Goal: Navigation & Orientation: Find specific page/section

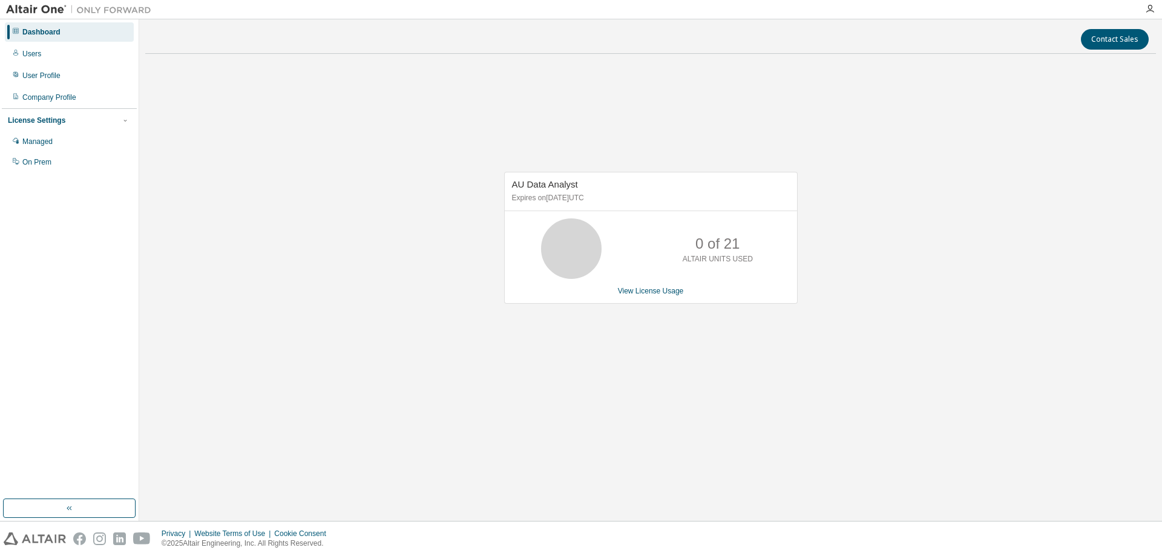
click at [1147, 16] on div at bounding box center [1149, 9] width 24 height 18
click at [1157, 9] on div at bounding box center [1149, 9] width 24 height 10
click at [1152, 9] on icon "button" at bounding box center [1150, 9] width 10 height 10
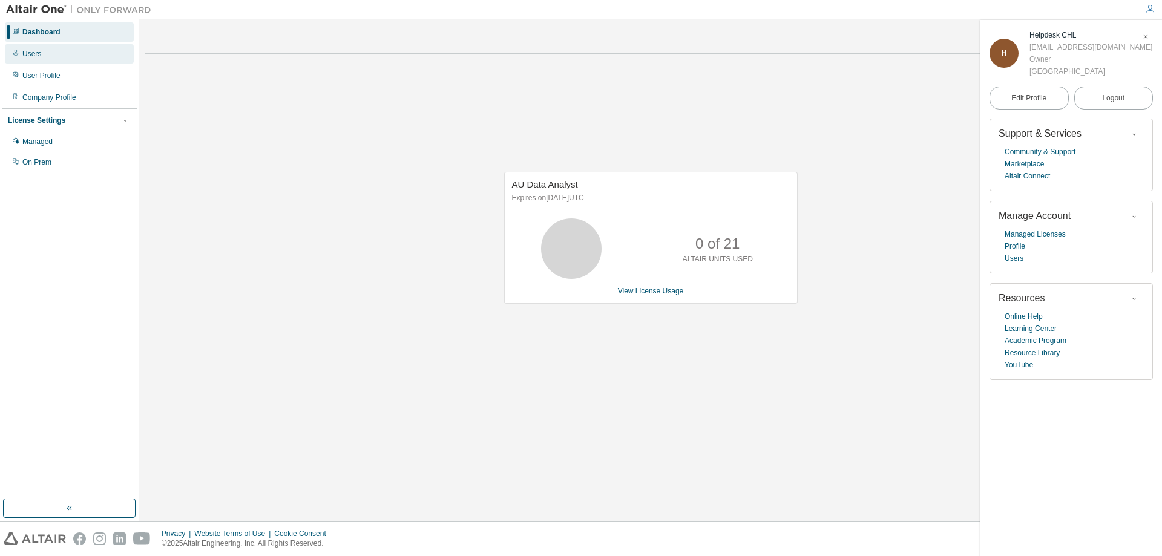
click at [37, 52] on div "Users" at bounding box center [31, 54] width 19 height 10
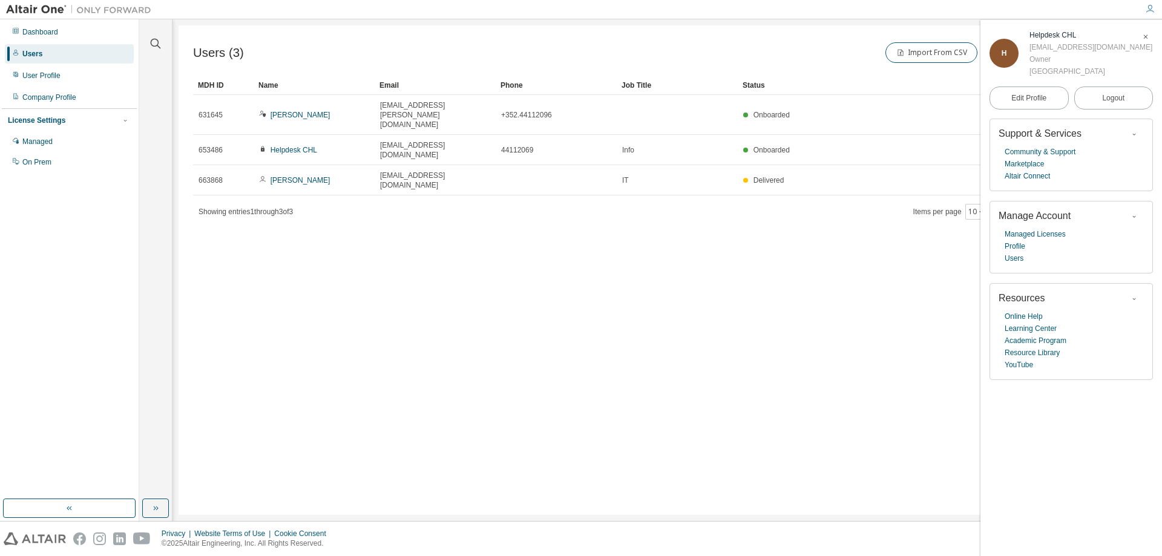
click at [432, 414] on div "Users (3) Import From CSV Export To CSV Add User Clear Load Save Save As Field …" at bounding box center [666, 269] width 977 height 489
click at [1142, 39] on icon "button" at bounding box center [1145, 36] width 7 height 7
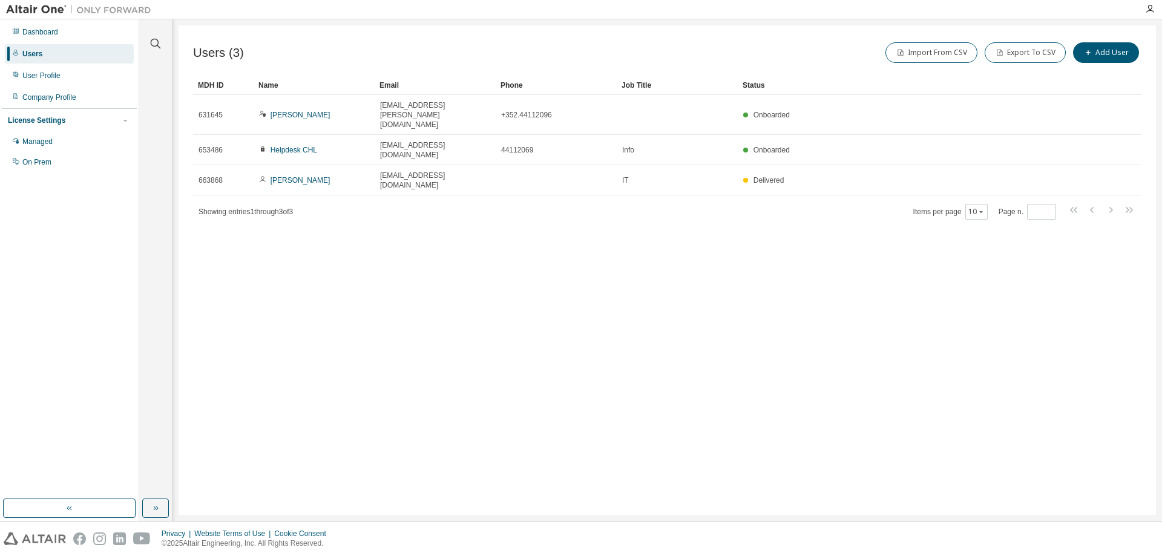
click at [424, 344] on div "Users (3) Import From CSV Export To CSV Add User Clear Load Save Save As Field …" at bounding box center [666, 269] width 977 height 489
click at [495, 307] on div "Users (3) Import From CSV Export To CSV Add User Clear Load Save Save As Field …" at bounding box center [666, 269] width 977 height 489
click at [429, 261] on div "Users (3) Import From CSV Export To CSV Add User Clear Load Save Save As Field …" at bounding box center [666, 269] width 977 height 489
drag, startPoint x: 53, startPoint y: 79, endPoint x: 55, endPoint y: 73, distance: 6.3
click at [54, 75] on div "User Profile" at bounding box center [41, 76] width 38 height 10
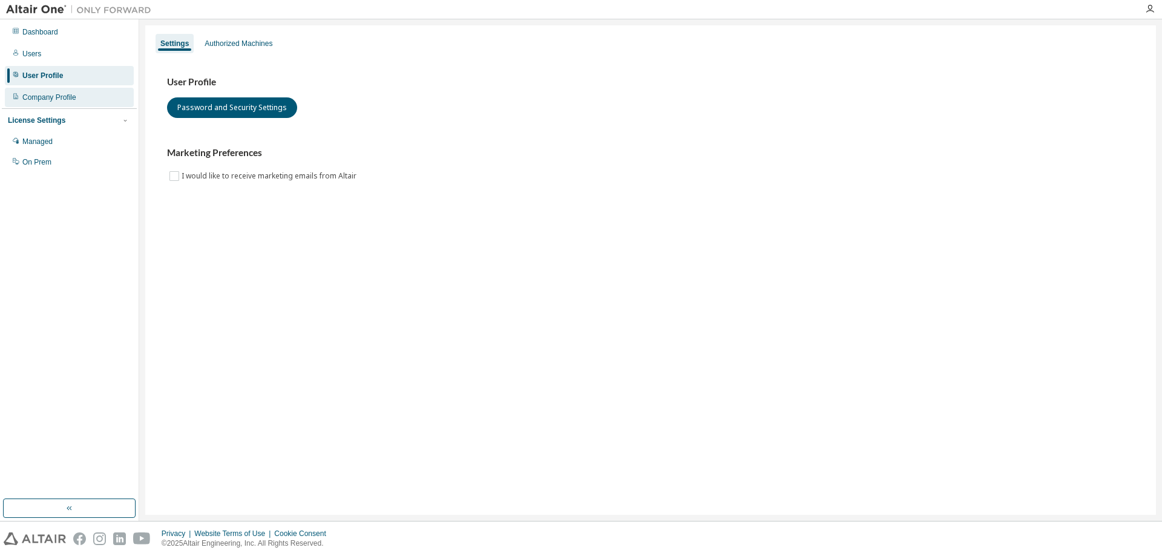
click at [32, 98] on div "Company Profile" at bounding box center [49, 98] width 54 height 10
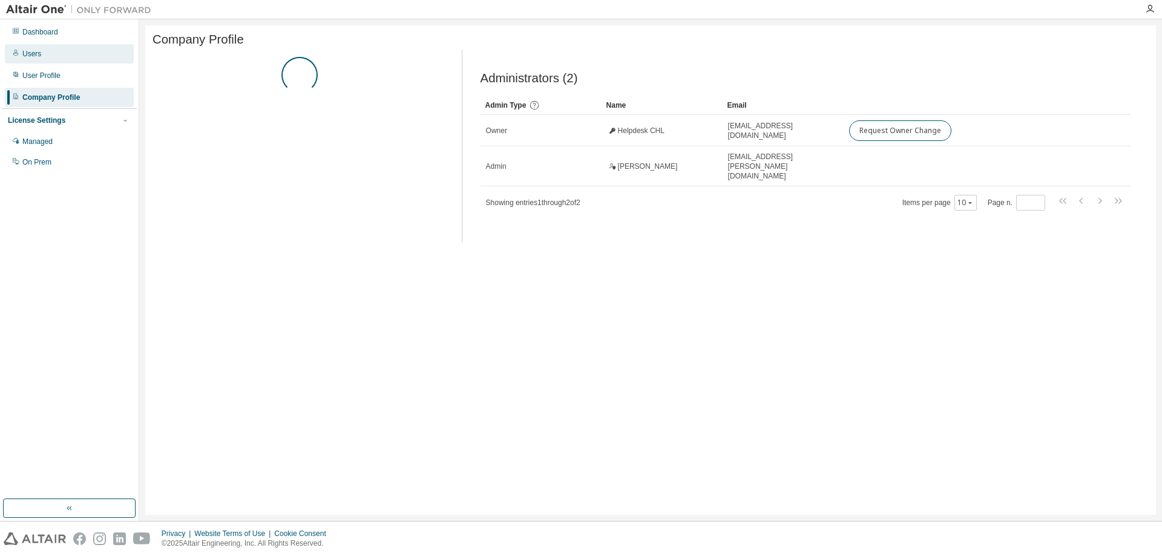
click at [55, 55] on div "Users" at bounding box center [69, 53] width 129 height 19
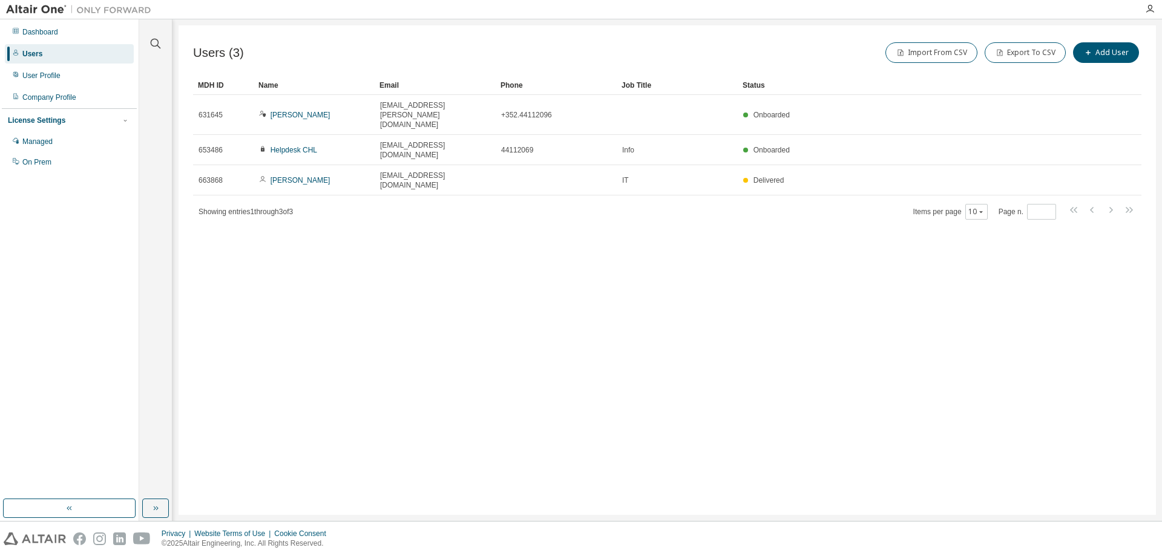
drag, startPoint x: 335, startPoint y: 387, endPoint x: 338, endPoint y: 363, distance: 23.7
click at [338, 371] on div "Users (3) Import From CSV Export To CSV Add User Clear Load Save Save As Field …" at bounding box center [666, 269] width 977 height 489
click at [304, 281] on div "Users (3) Import From CSV Export To CSV Add User Clear Load Save Save As Field …" at bounding box center [666, 269] width 977 height 489
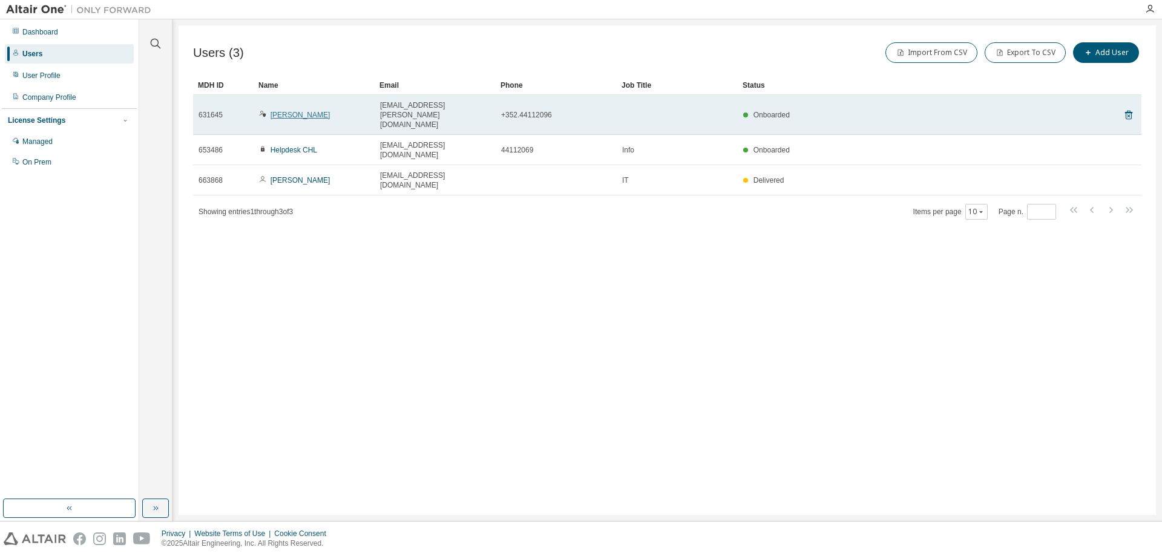
click at [301, 111] on link "Berrend Roland" at bounding box center [300, 115] width 60 height 8
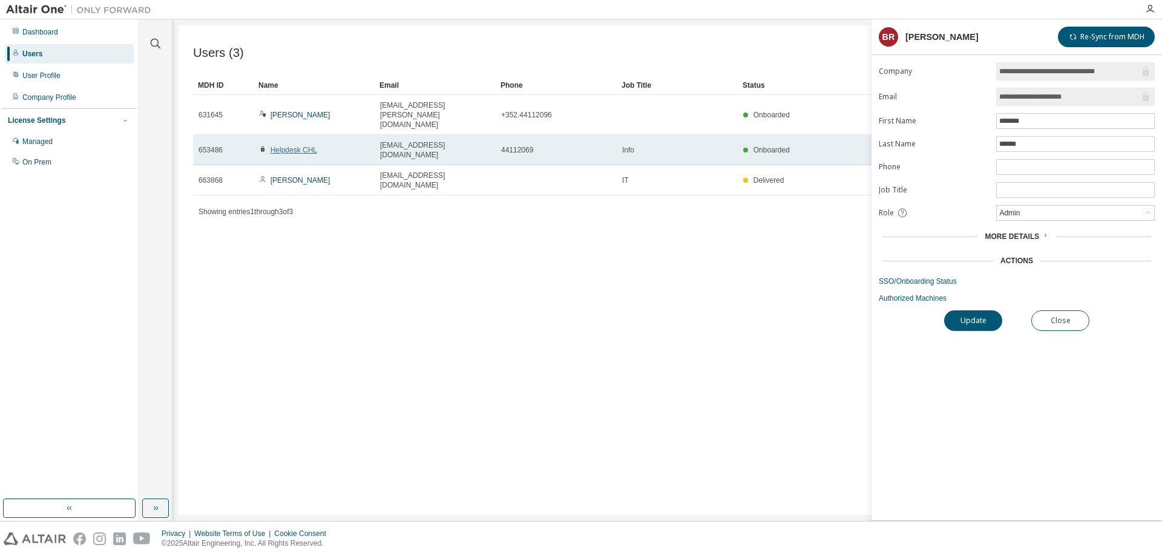
click at [296, 146] on link "Helpdesk CHL" at bounding box center [293, 150] width 47 height 8
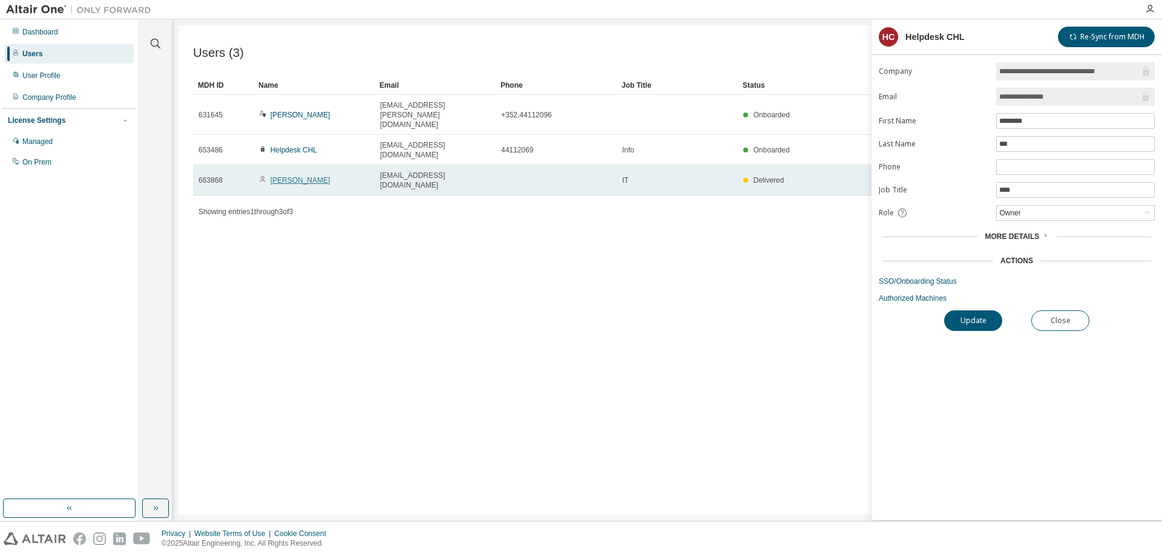
click at [283, 176] on link "Willy Sasset" at bounding box center [300, 180] width 60 height 8
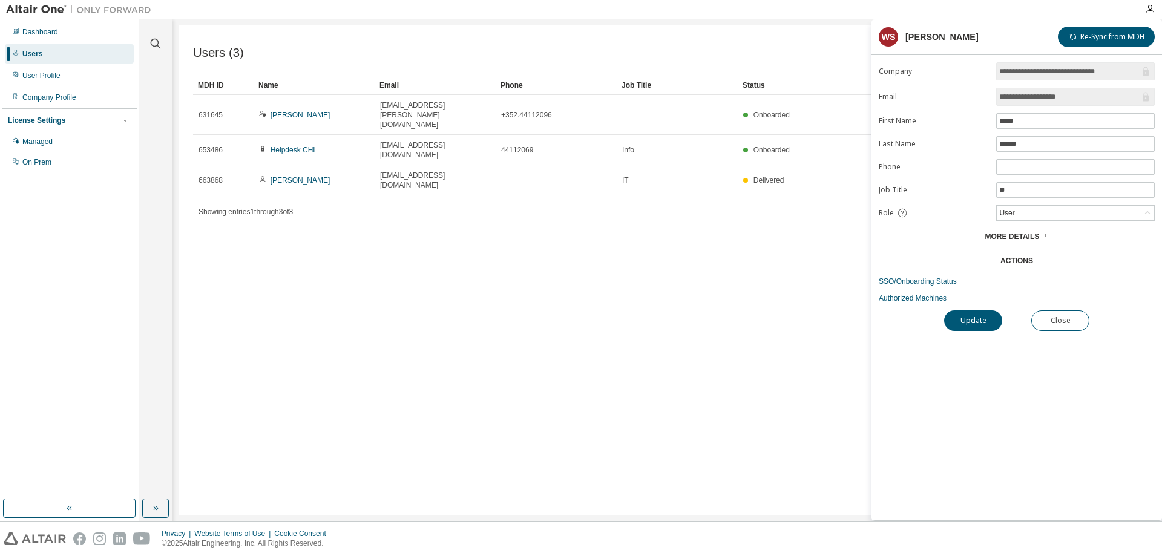
click at [434, 334] on div "Users (3) Import From CSV Export To CSV Add User Clear Load Save Save As Field …" at bounding box center [666, 269] width 977 height 489
click at [375, 225] on div "Users (3) Import From CSV Export To CSV Add User Clear Load Save Save As Field …" at bounding box center [666, 269] width 977 height 489
click at [245, 258] on div "Users (3) Import From CSV Export To CSV Add User Clear Load Save Save As Field …" at bounding box center [666, 269] width 977 height 489
click at [41, 84] on div "User Profile" at bounding box center [69, 75] width 129 height 19
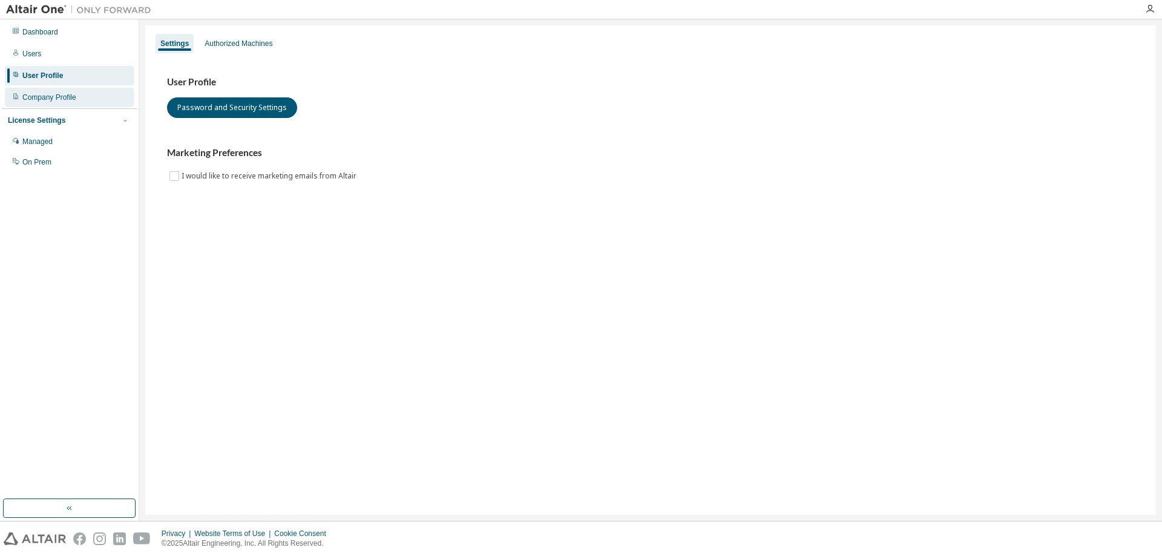
click at [45, 90] on div "Company Profile" at bounding box center [69, 97] width 129 height 19
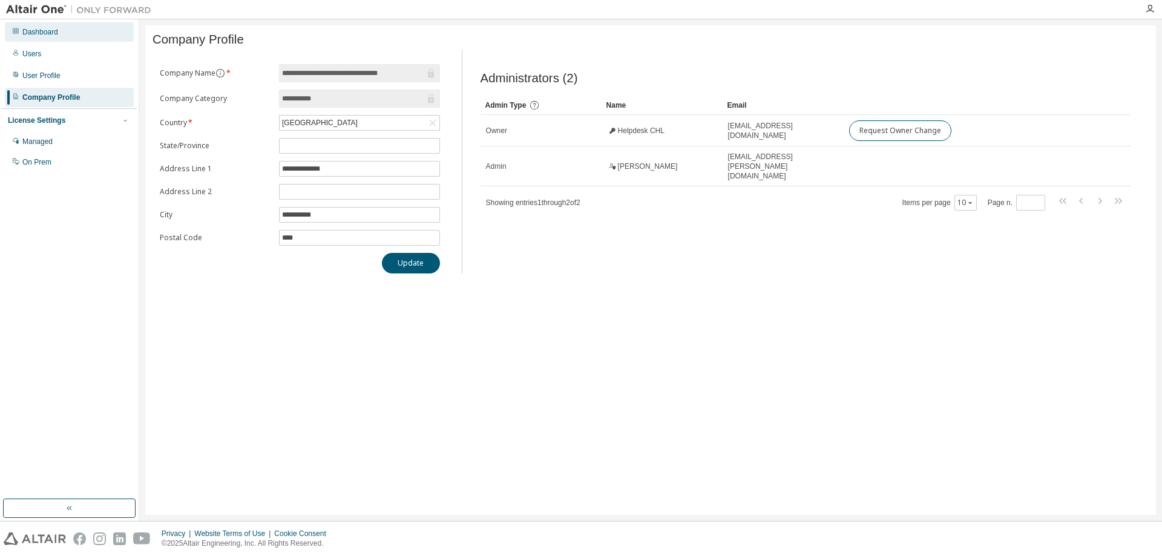
click at [36, 34] on div "Dashboard" at bounding box center [40, 32] width 36 height 10
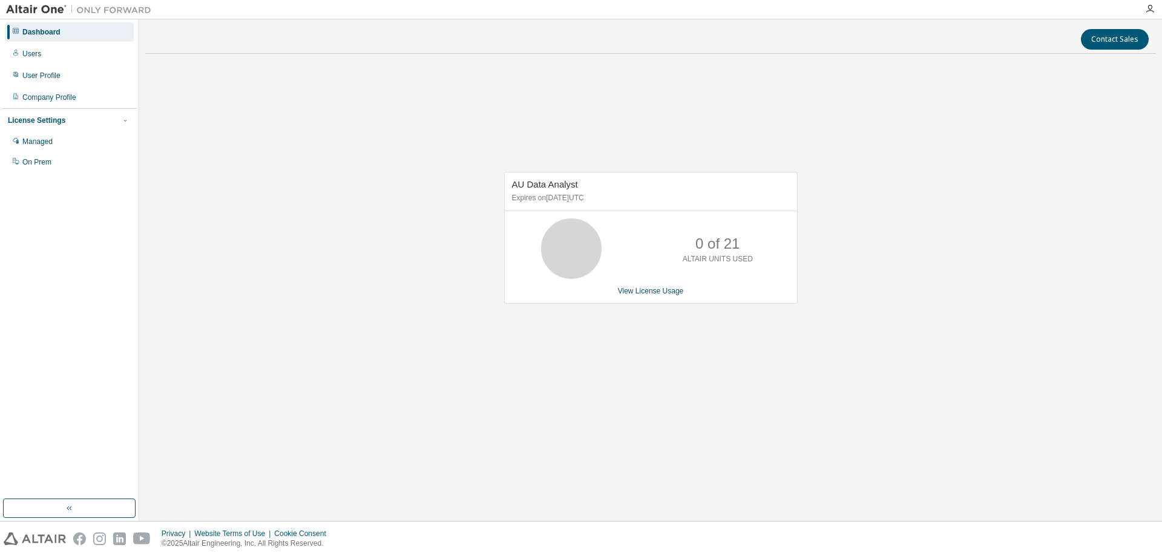
click at [396, 141] on div "AU Data Analyst Expires on April 24, 2026 UTC 0 of 21 ALTAIR UNITS USED View Li…" at bounding box center [650, 244] width 1010 height 361
click at [645, 290] on link "View License Usage" at bounding box center [651, 291] width 66 height 8
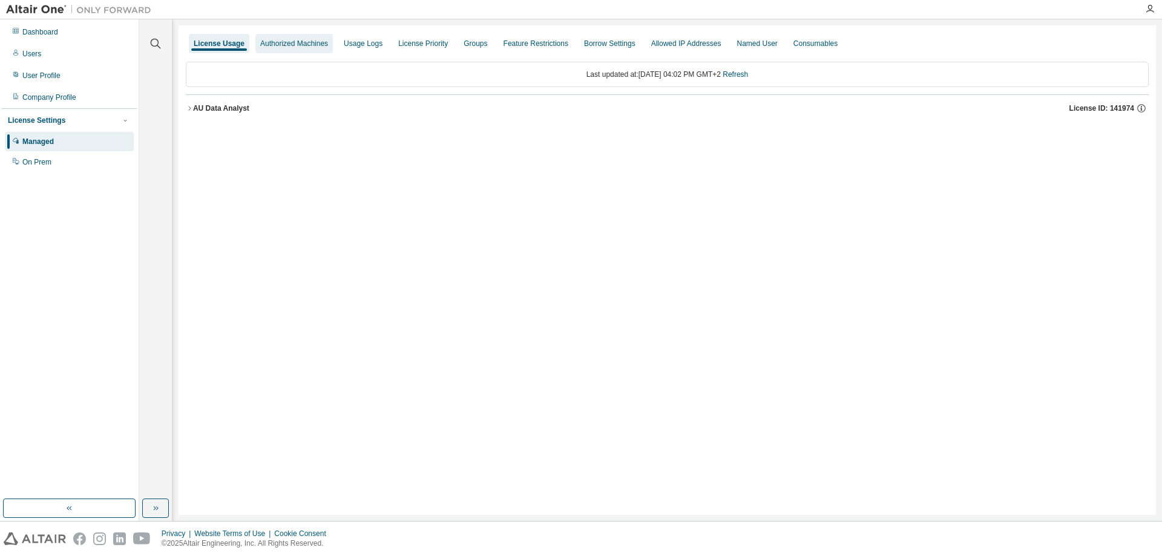
click at [266, 44] on div "Authorized Machines" at bounding box center [294, 44] width 68 height 10
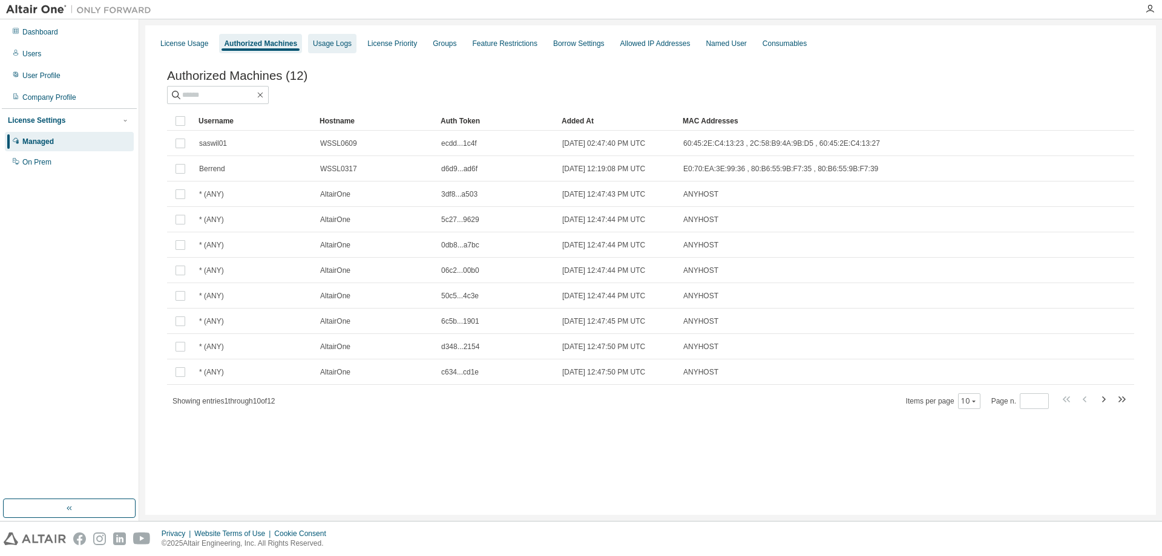
click at [328, 39] on div "Usage Logs" at bounding box center [332, 44] width 39 height 10
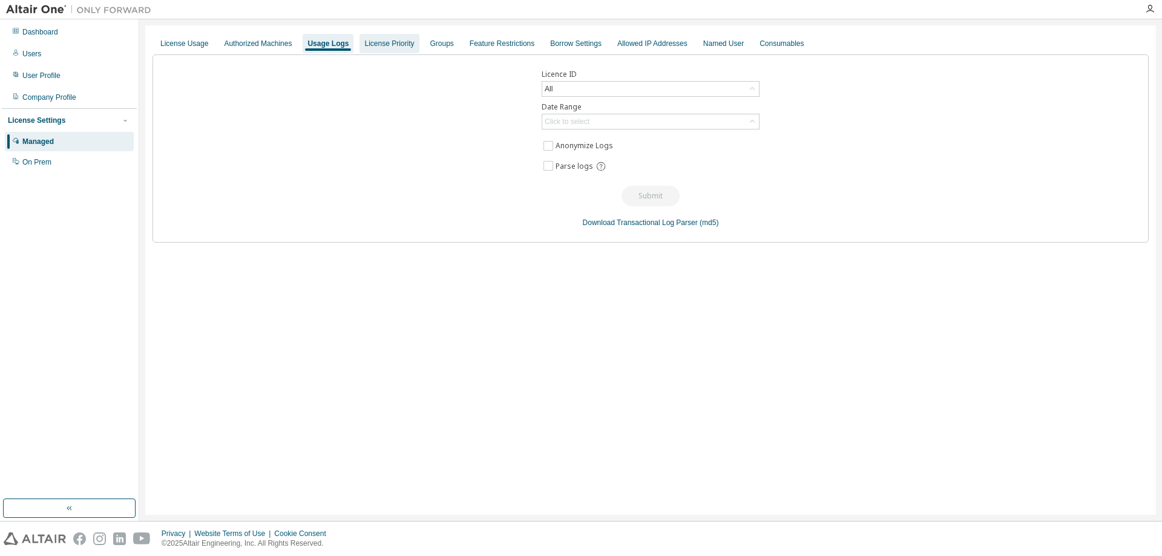
click at [372, 41] on div "License Priority" at bounding box center [389, 44] width 50 height 10
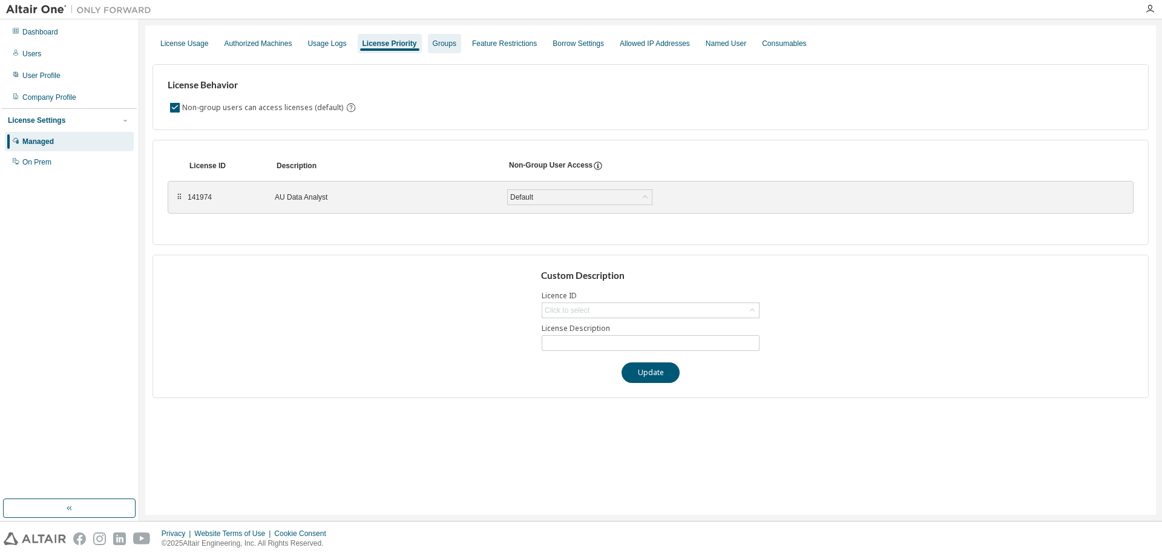
click at [433, 41] on div "Groups" at bounding box center [445, 44] width 24 height 10
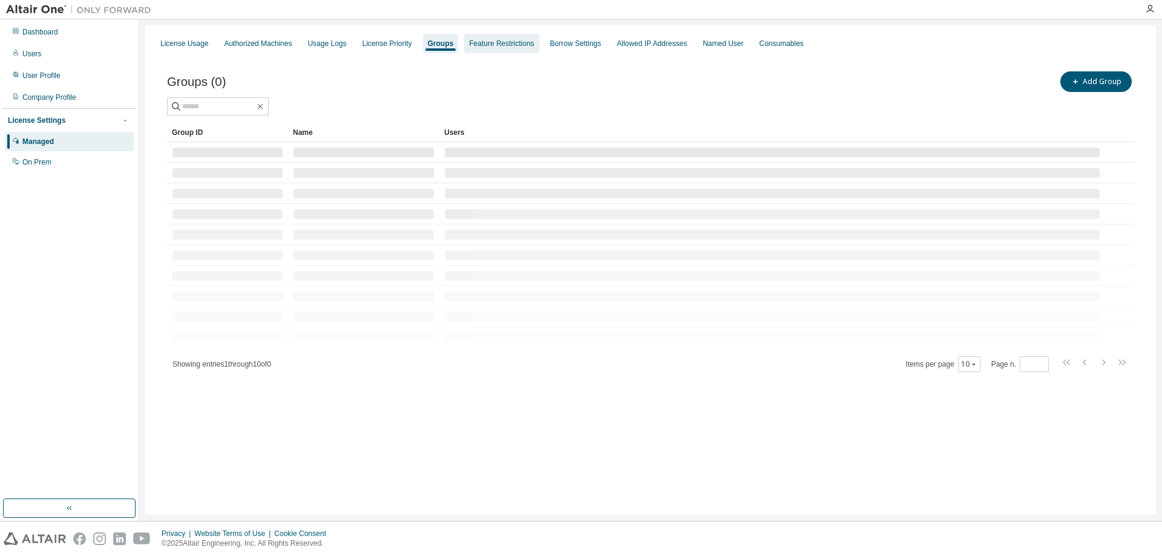
click at [505, 39] on div "Feature Restrictions" at bounding box center [501, 44] width 65 height 10
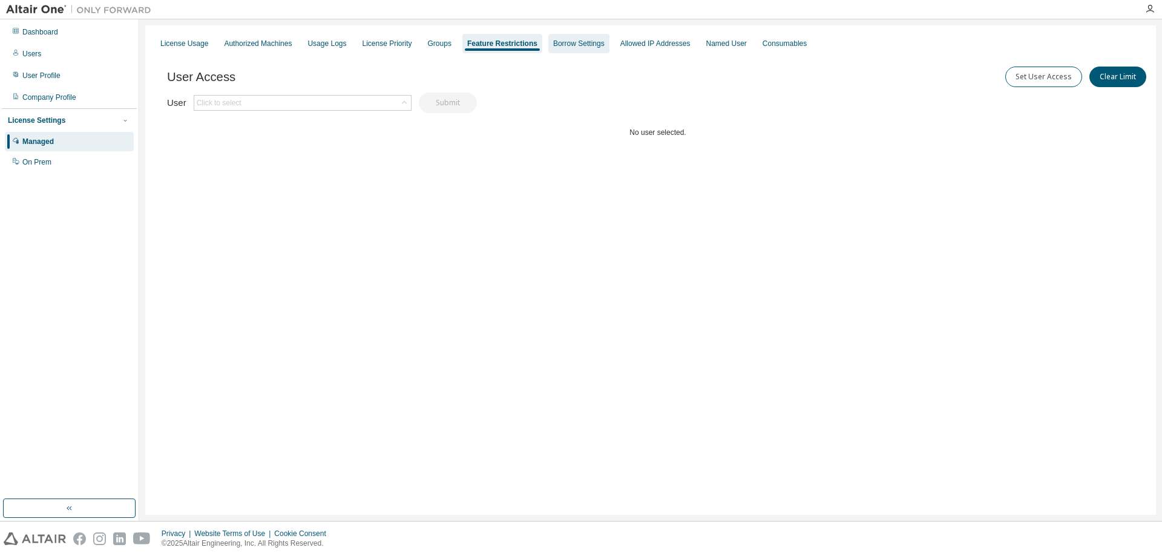
click at [580, 38] on div "Borrow Settings" at bounding box center [578, 43] width 61 height 19
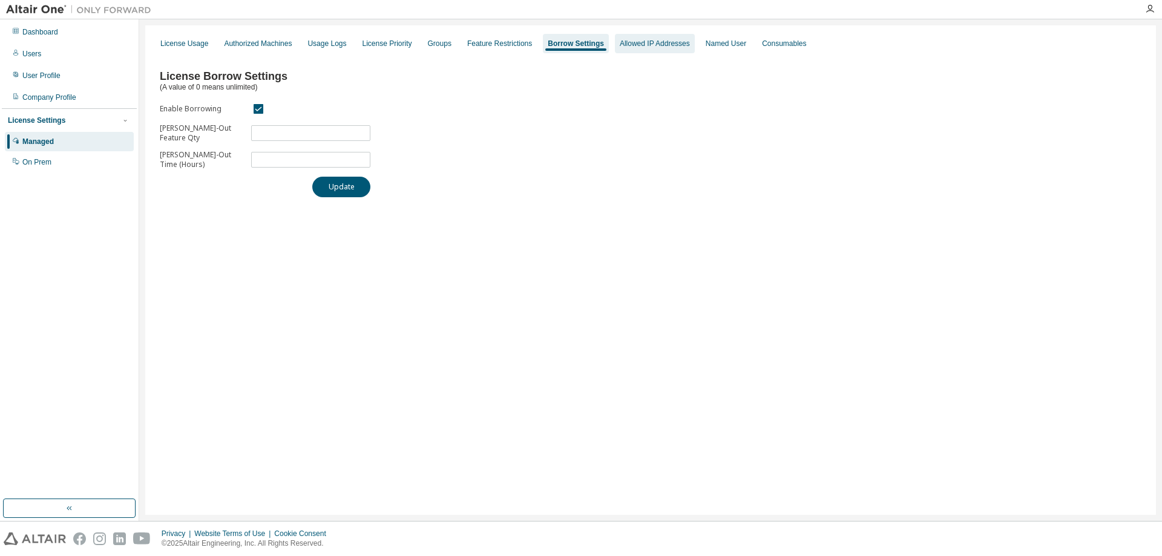
click at [656, 50] on div "Allowed IP Addresses" at bounding box center [655, 43] width 80 height 19
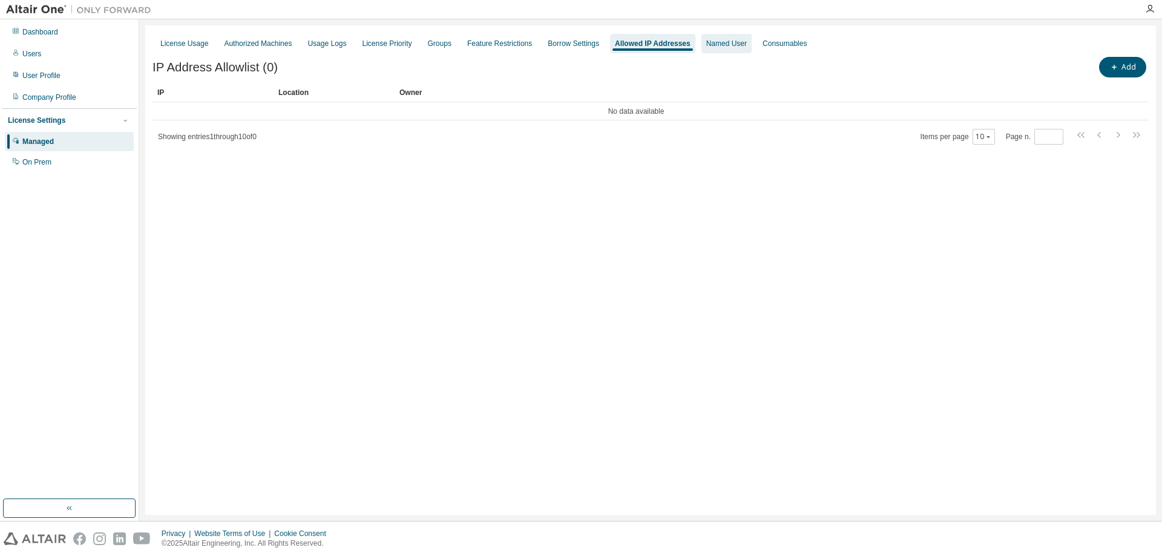
click at [719, 39] on div "Named User" at bounding box center [726, 44] width 41 height 10
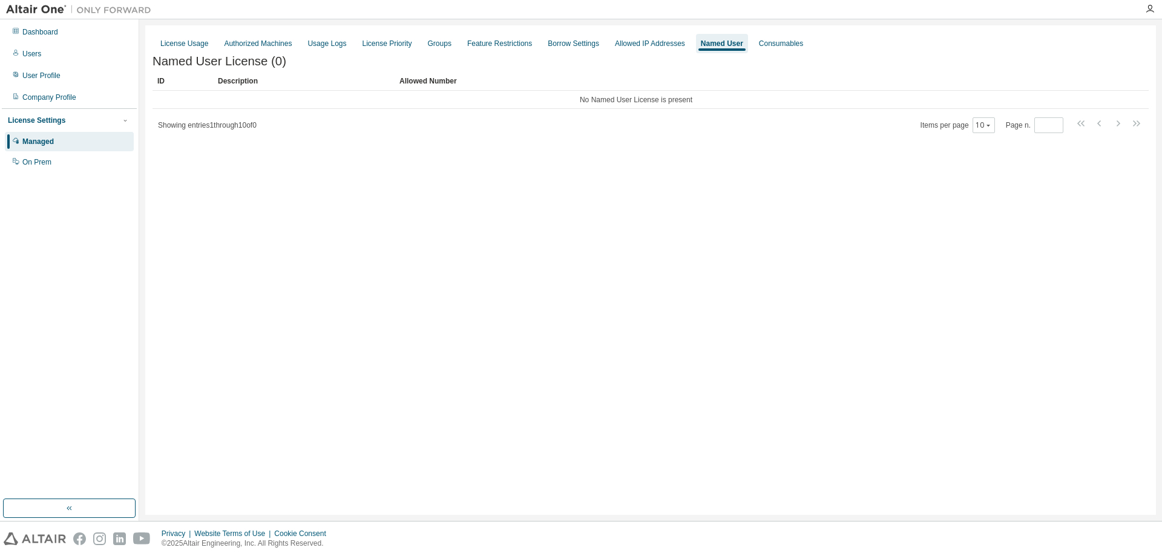
click at [921, 50] on div "License Usage Authorized Machines Usage Logs License Priority Groups Feature Re…" at bounding box center [650, 44] width 996 height 22
